Goal: Information Seeking & Learning: Learn about a topic

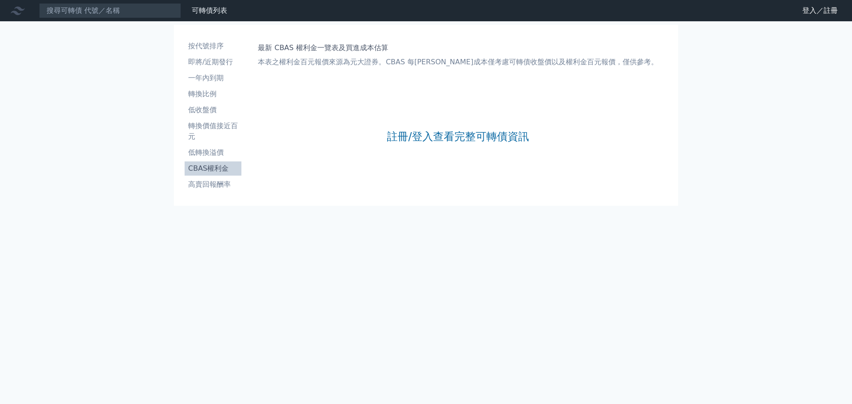
click at [215, 171] on li "CBAS權利金" at bounding box center [213, 168] width 57 height 11
click at [448, 132] on link "註冊/登入查看完整可轉債資訊" at bounding box center [458, 137] width 142 height 14
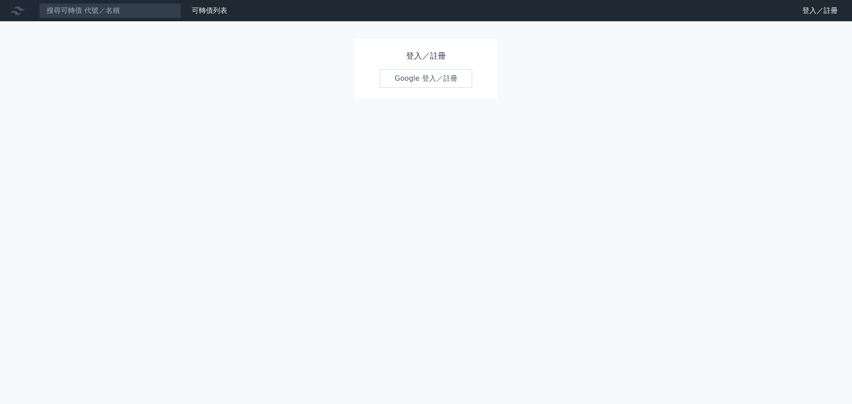
click at [420, 80] on link "Google 登入／註冊" at bounding box center [426, 78] width 92 height 19
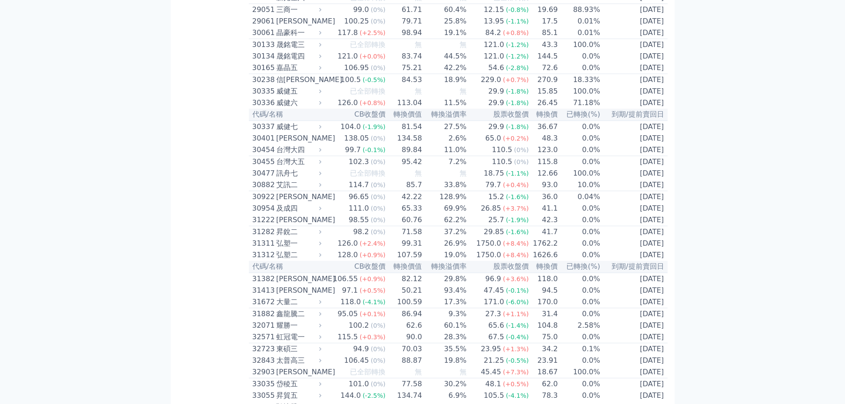
scroll to position [887, 0]
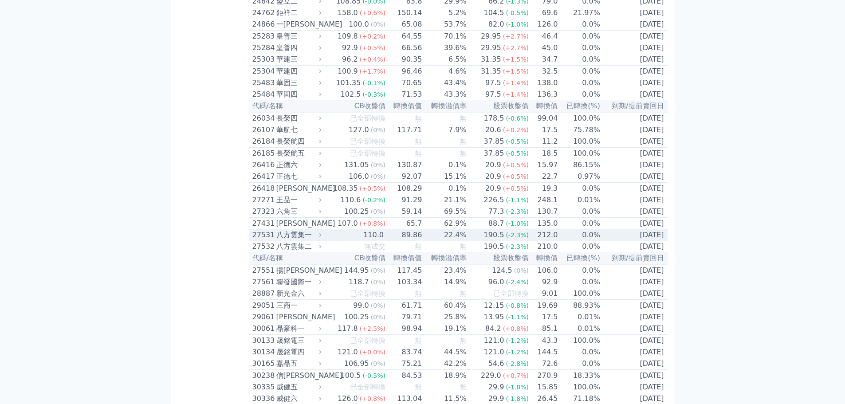
click at [306, 240] on div "八方雲集一" at bounding box center [297, 235] width 43 height 11
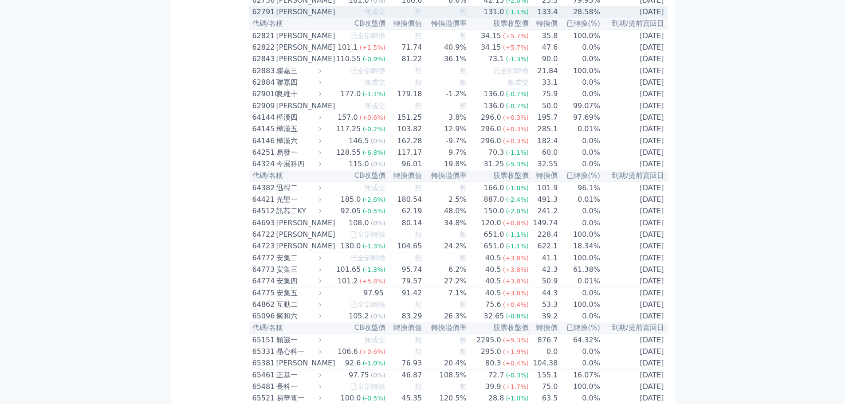
scroll to position [3992, 0]
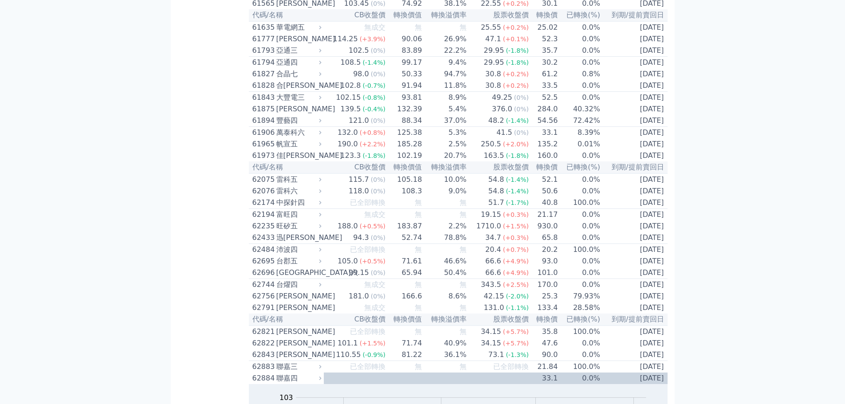
scroll to position [3401, 0]
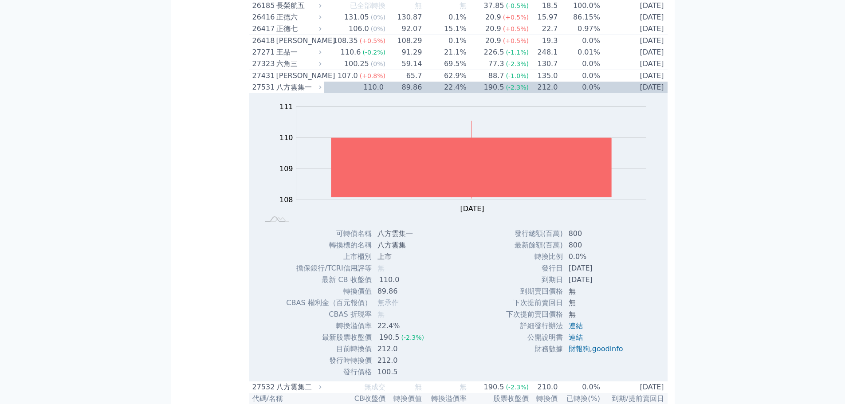
scroll to position [887, 0]
